Goal: Find specific page/section: Locate item on page

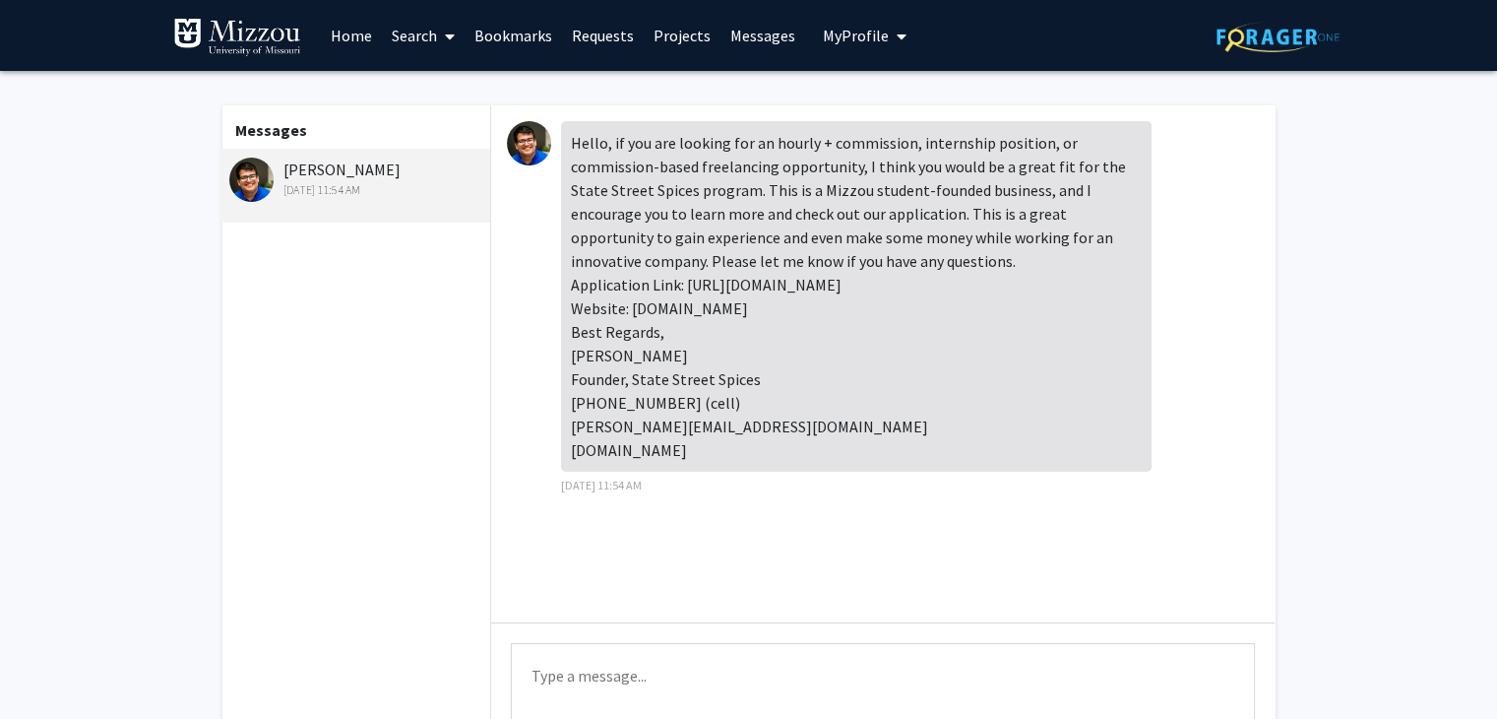
click at [839, 285] on div "Hello, if you are looking for an hourly + commission, internship position, or c…" at bounding box center [856, 296] width 591 height 350
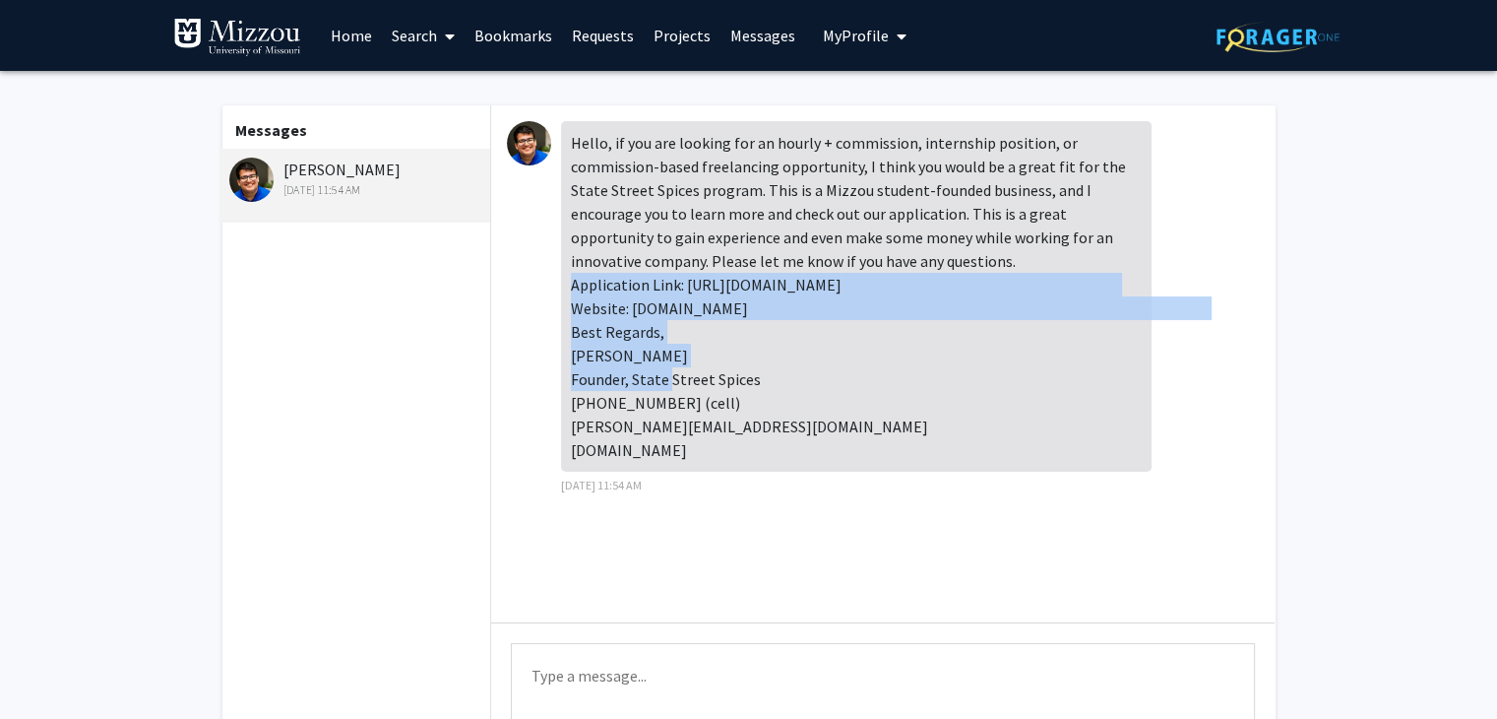
click at [839, 285] on div "Hello, if you are looking for an hourly + commission, internship position, or c…" at bounding box center [856, 296] width 591 height 350
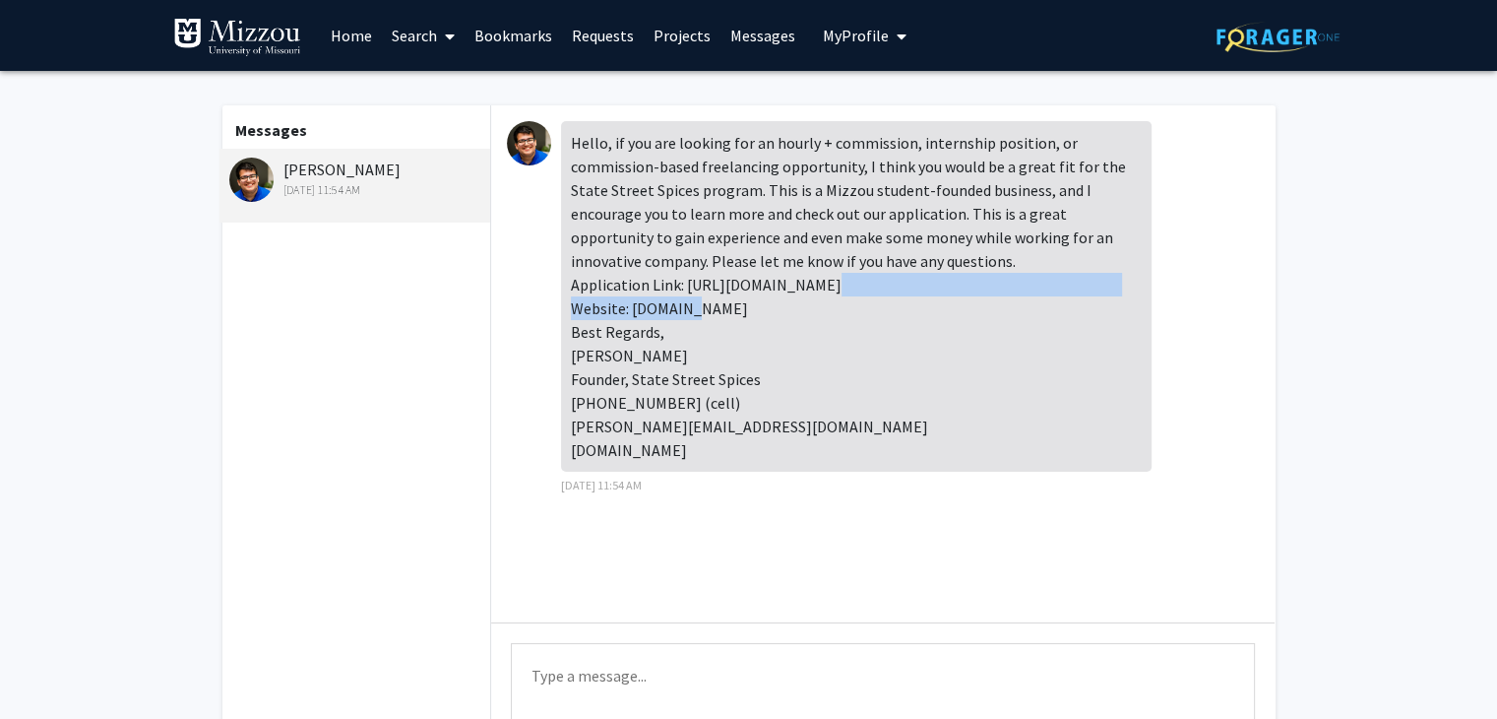
click at [839, 285] on div "Hello, if you are looking for an hourly + commission, internship position, or c…" at bounding box center [856, 296] width 591 height 350
click at [786, 284] on div "Hello, if you are looking for an hourly + commission, internship position, or c…" at bounding box center [856, 296] width 591 height 350
